Goal: Task Accomplishment & Management: Manage account settings

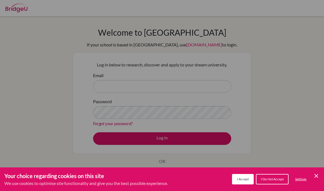
click at [244, 182] on button "I Accept" at bounding box center [243, 179] width 22 height 10
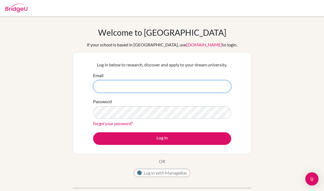
click at [196, 82] on input "Email" at bounding box center [162, 86] width 138 height 13
click at [107, 82] on input "Email" at bounding box center [162, 86] width 138 height 13
type input "[EMAIL_ADDRESS][DOMAIN_NAME]"
click at [162, 138] on button "Log in" at bounding box center [162, 138] width 138 height 13
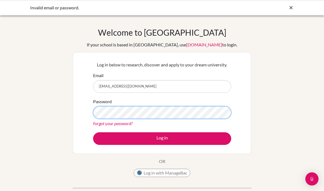
click at [162, 138] on button "Log in" at bounding box center [162, 138] width 138 height 13
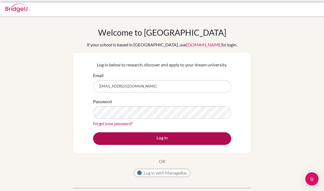
click at [216, 135] on button "Log in" at bounding box center [162, 138] width 138 height 13
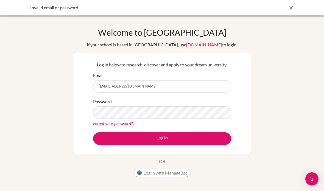
click at [120, 126] on link "Forgot your password?" at bounding box center [113, 123] width 40 height 5
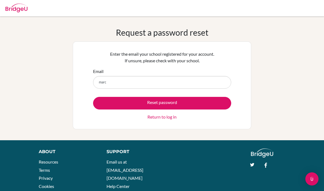
type input "marceloenriquepp@amschool.org"
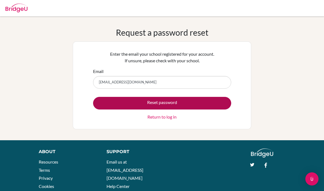
click at [219, 104] on button "Reset password" at bounding box center [162, 103] width 138 height 13
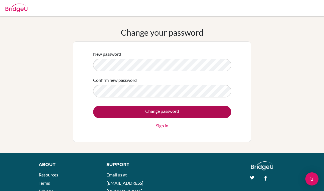
click at [215, 109] on input "Change password" at bounding box center [162, 112] width 138 height 13
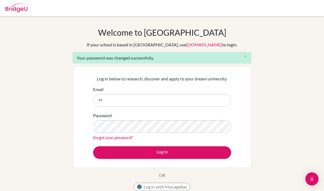
type input "[EMAIL_ADDRESS][DOMAIN_NAME]"
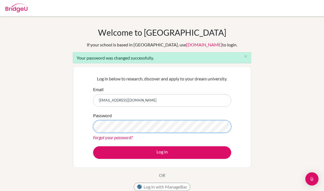
click at [162, 152] on button "Log in" at bounding box center [162, 152] width 138 height 13
